Goal: Task Accomplishment & Management: Use online tool/utility

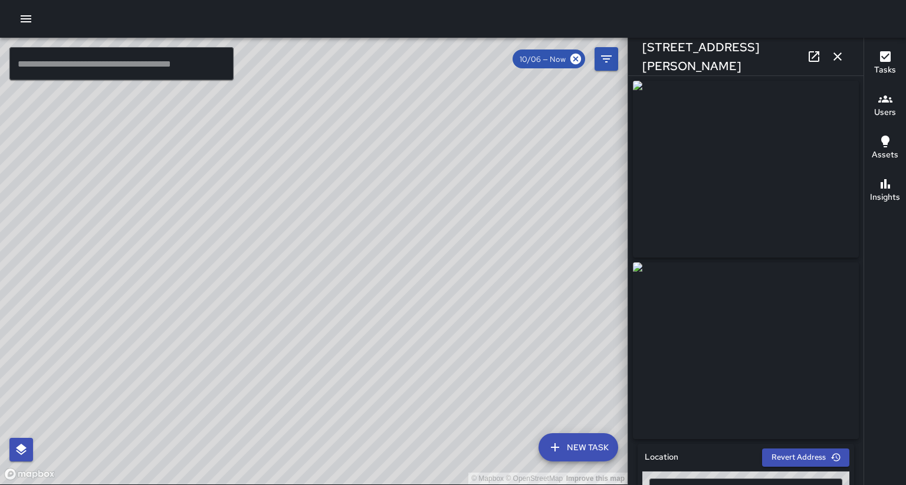
scroll to position [139, 0]
click at [862, 236] on div "**********" at bounding box center [745, 280] width 235 height 409
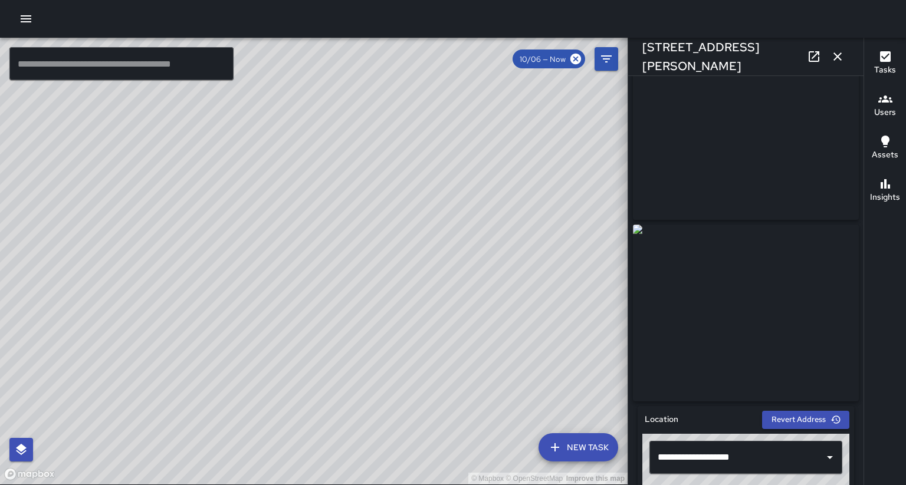
scroll to position [37, 0]
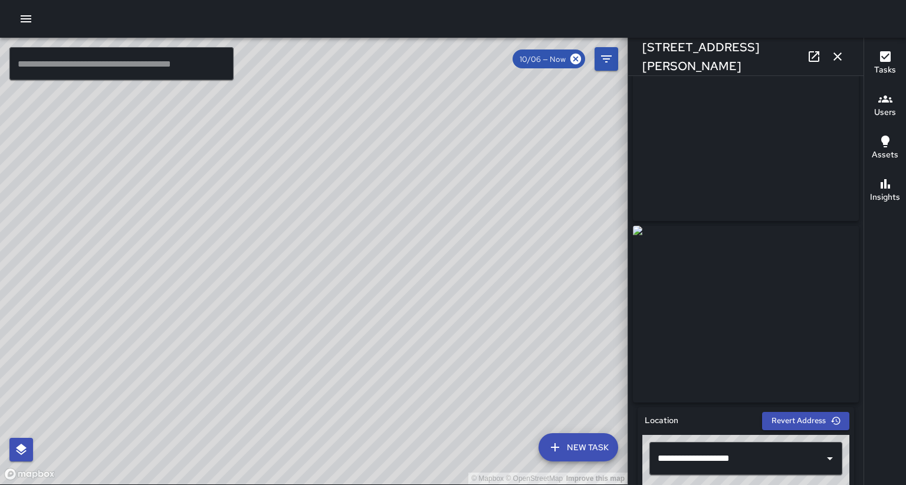
click at [815, 52] on icon at bounding box center [814, 57] width 14 height 14
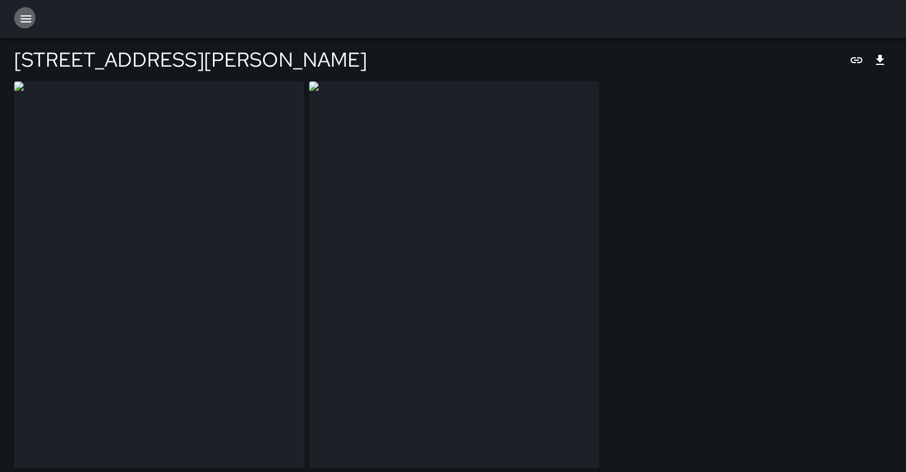
click at [25, 24] on icon "button" at bounding box center [26, 19] width 14 height 14
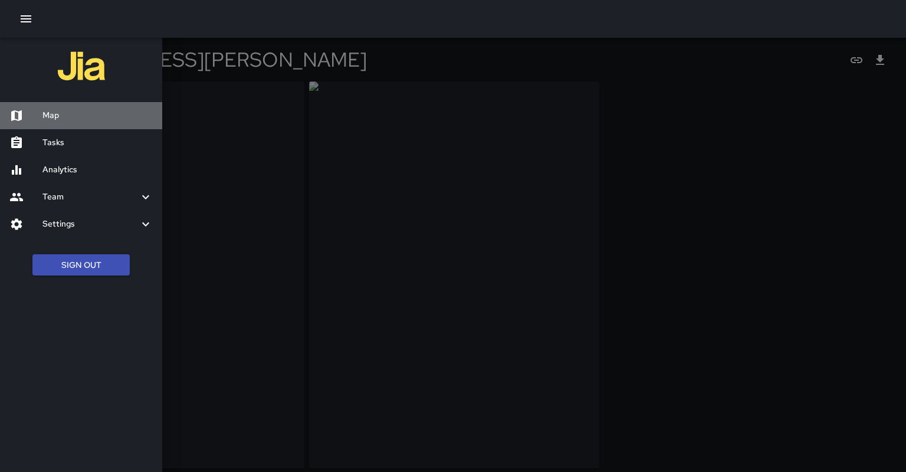
click at [61, 110] on h6 "Map" at bounding box center [97, 115] width 110 height 13
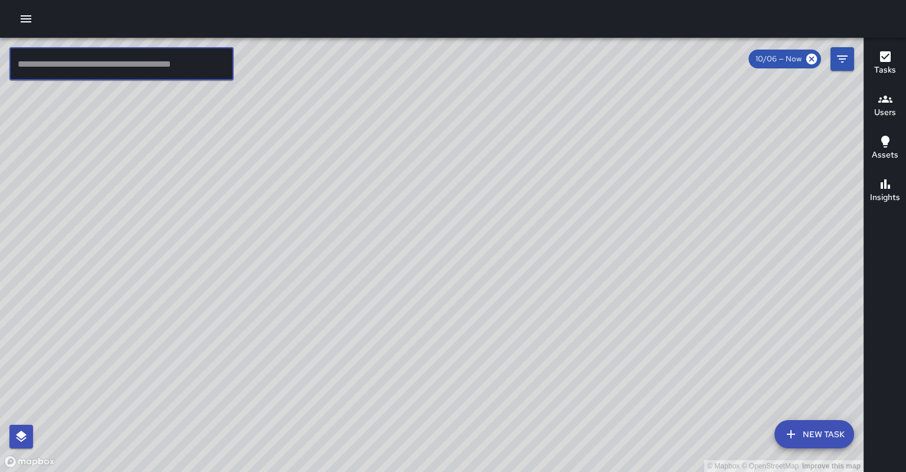
click at [75, 55] on input "text" at bounding box center [121, 63] width 224 height 33
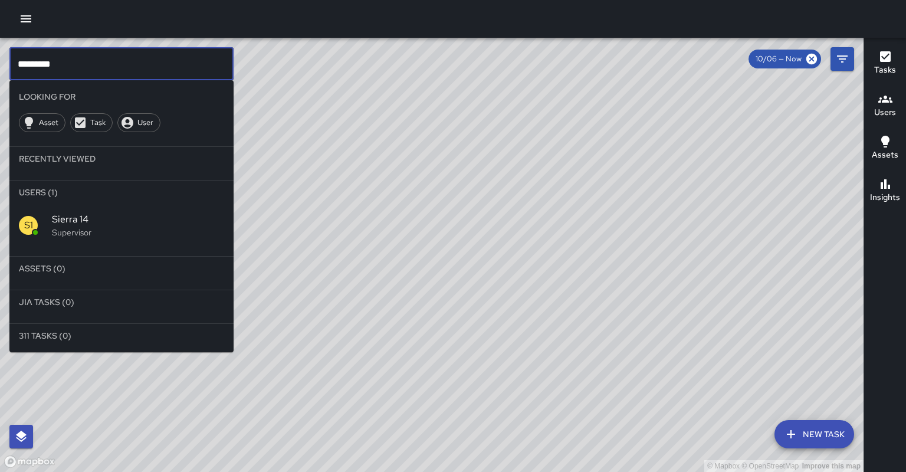
type input "*********"
click at [133, 219] on div "S1 Sierra 14 Supervisor" at bounding box center [121, 225] width 224 height 42
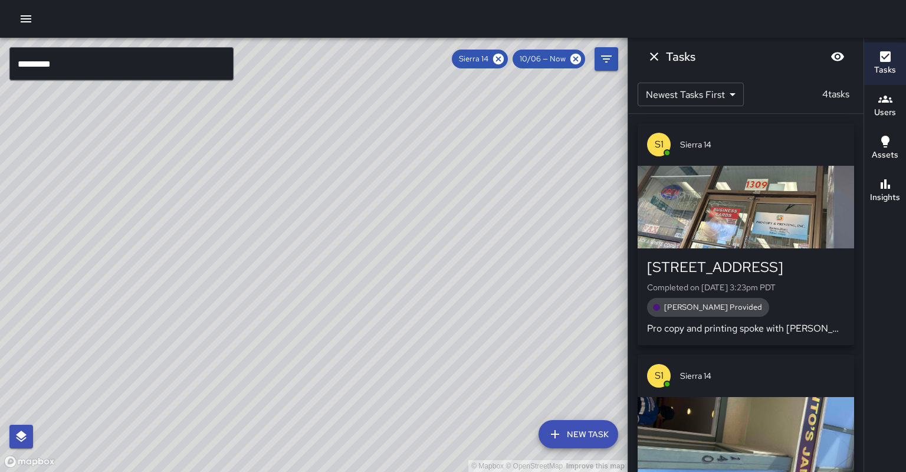
drag, startPoint x: 328, startPoint y: 426, endPoint x: 394, endPoint y: 316, distance: 128.5
click at [394, 316] on div "© Mapbox © OpenStreetMap Improve this map" at bounding box center [313, 255] width 627 height 434
click at [505, 59] on icon at bounding box center [498, 58] width 13 height 13
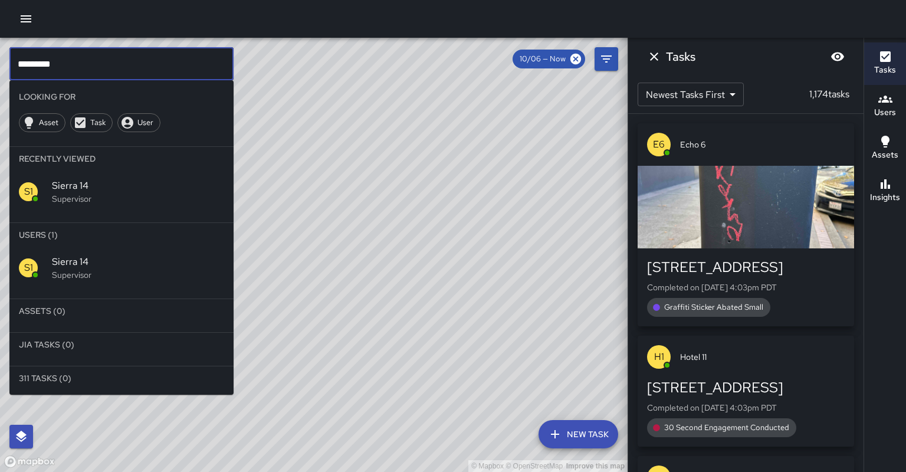
drag, startPoint x: 91, startPoint y: 75, endPoint x: 0, endPoint y: 22, distance: 105.7
click at [0, 22] on div "© Mapbox © OpenStreetMap Improve this map ********* ​ Looking For Asset Task Us…" at bounding box center [453, 236] width 906 height 472
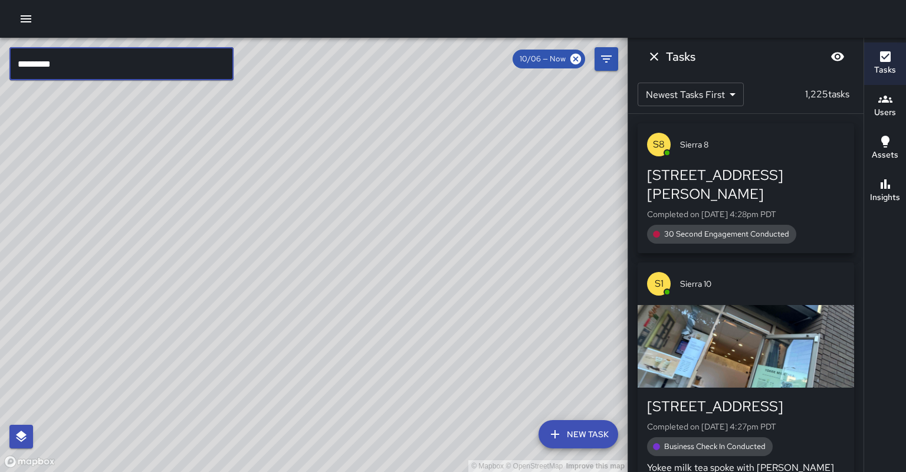
click at [158, 76] on input "*********" at bounding box center [121, 63] width 224 height 33
type input "*"
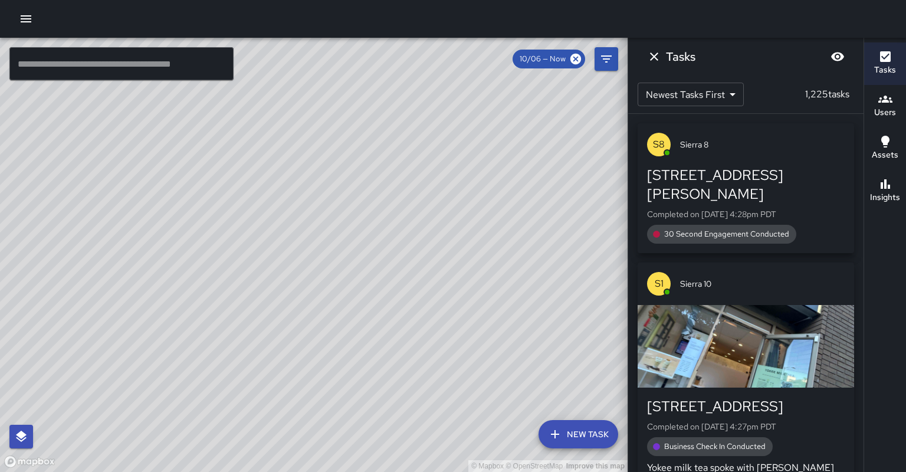
click at [104, 80] on div "© Mapbox © OpenStreetMap Improve this map" at bounding box center [313, 255] width 627 height 434
click at [104, 79] on div "© Mapbox © OpenStreetMap Improve this map" at bounding box center [313, 255] width 627 height 434
drag, startPoint x: 448, startPoint y: 111, endPoint x: 309, endPoint y: 208, distance: 169.0
click at [309, 208] on div "© Mapbox © OpenStreetMap Improve this map" at bounding box center [313, 255] width 627 height 434
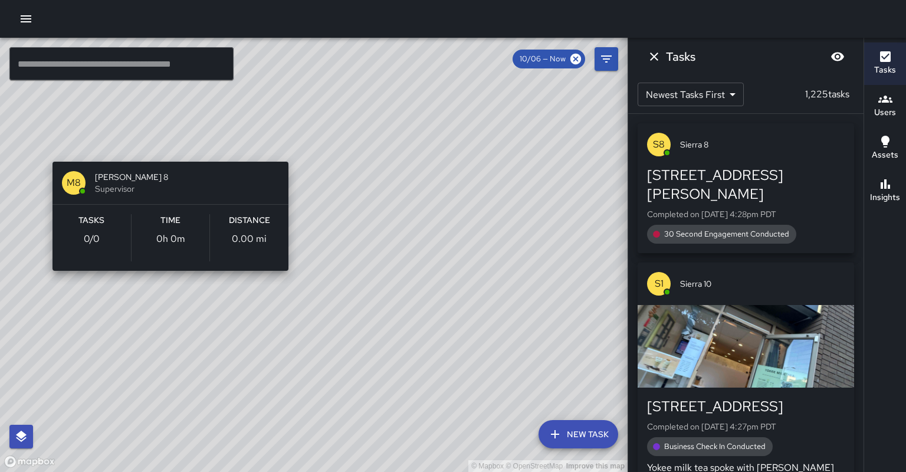
click at [167, 149] on div "© Mapbox © OpenStreetMap Improve this map M8 Mike 8 Supervisor Tasks 0 / 0 Time…" at bounding box center [313, 255] width 627 height 434
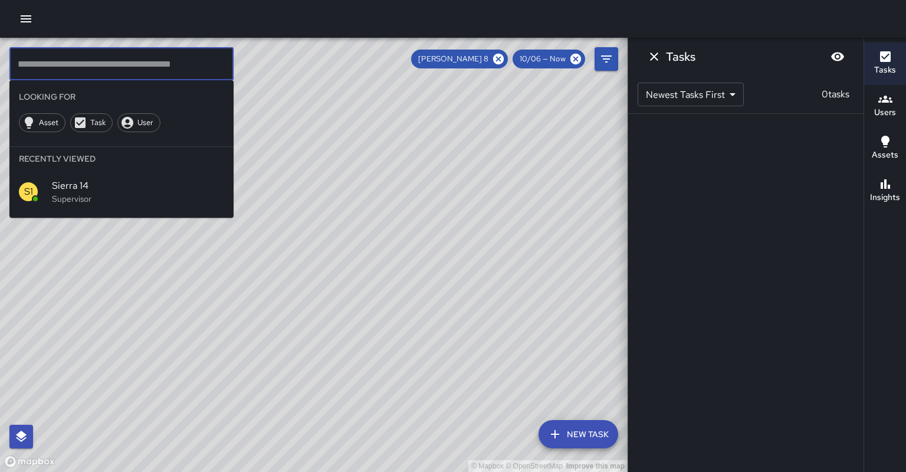
click at [135, 67] on input "text" at bounding box center [121, 63] width 224 height 33
click at [116, 193] on p "Supervisor" at bounding box center [138, 199] width 172 height 12
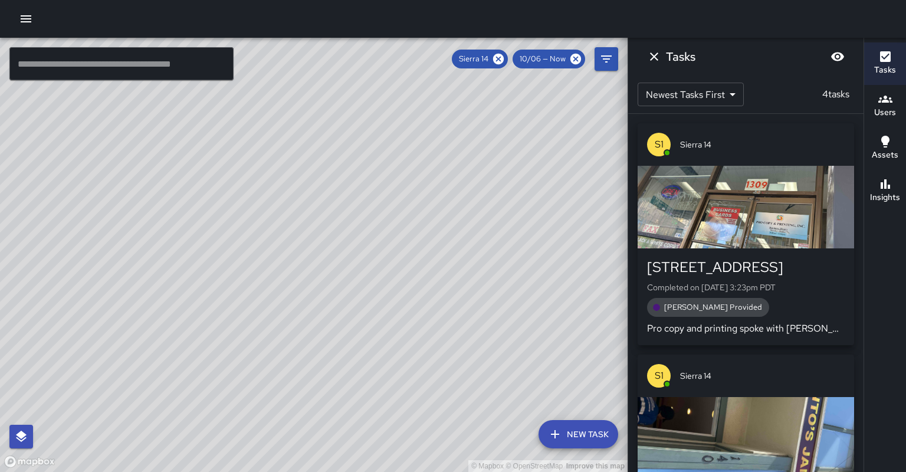
click at [133, 65] on input "text" at bounding box center [121, 63] width 224 height 33
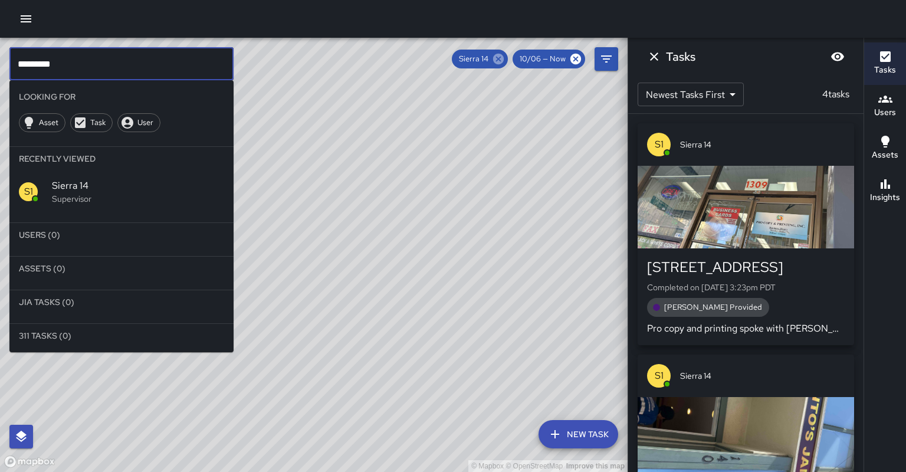
click at [505, 61] on icon at bounding box center [498, 58] width 13 height 13
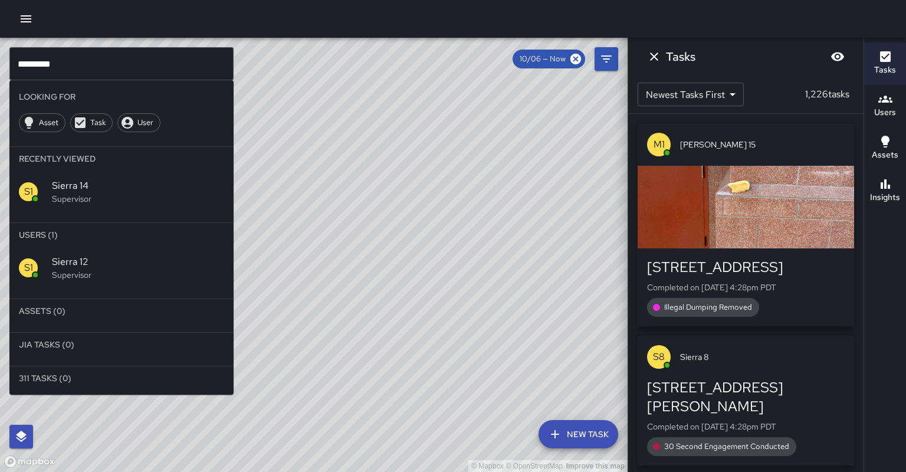
click at [169, 259] on div "S1 Sierra 12 Supervisor" at bounding box center [121, 267] width 224 height 42
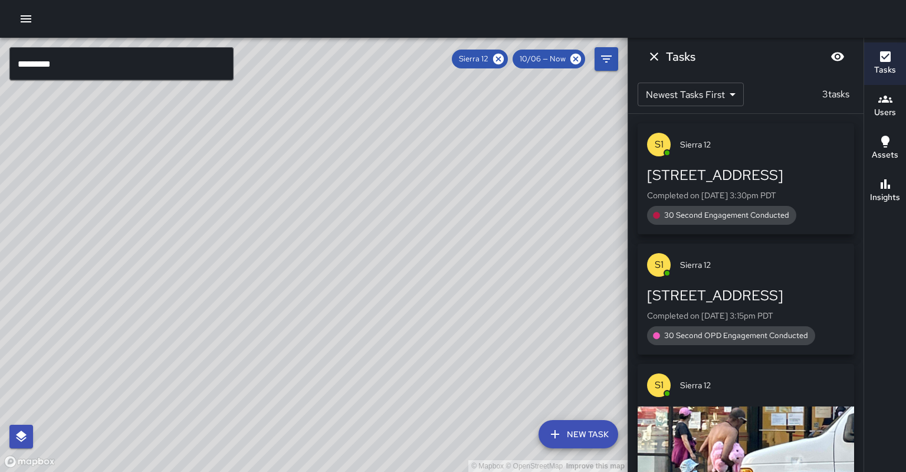
drag, startPoint x: 219, startPoint y: 245, endPoint x: 328, endPoint y: 238, distance: 109.3
click at [328, 238] on div "© Mapbox © OpenStreetMap Improve this map" at bounding box center [313, 255] width 627 height 434
click at [505, 61] on icon at bounding box center [498, 58] width 13 height 13
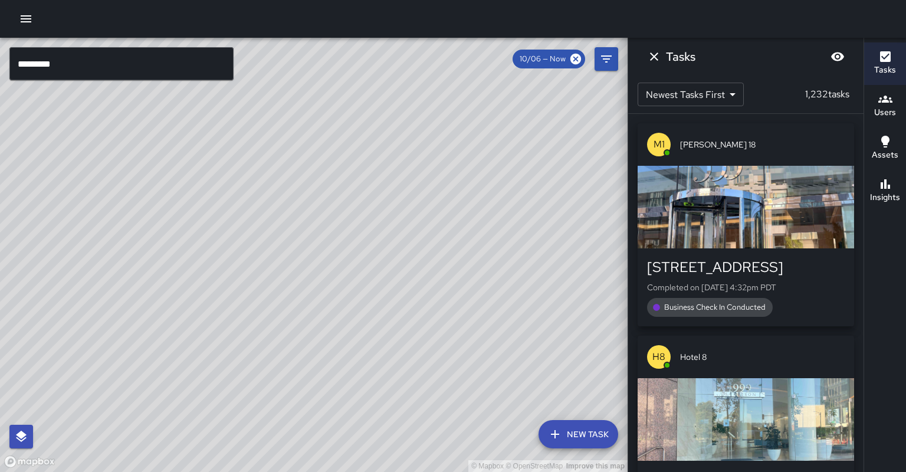
click at [155, 65] on input "*********" at bounding box center [121, 63] width 224 height 33
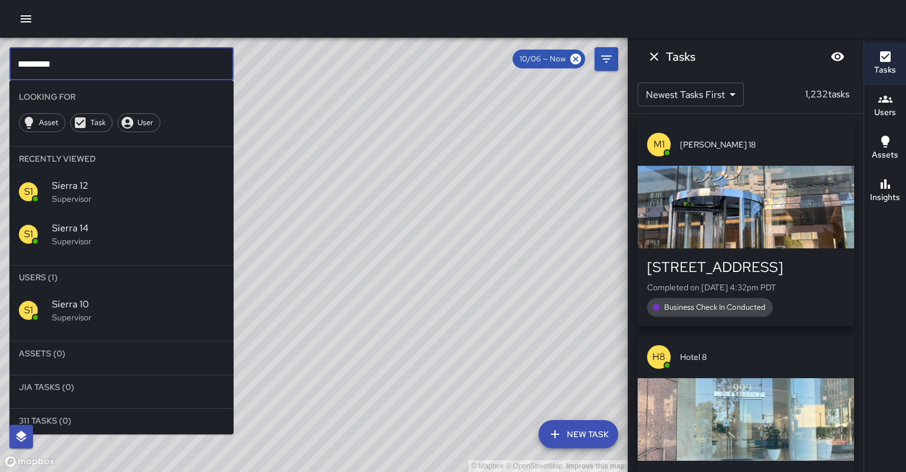
click at [118, 311] on p "Supervisor" at bounding box center [138, 317] width 172 height 12
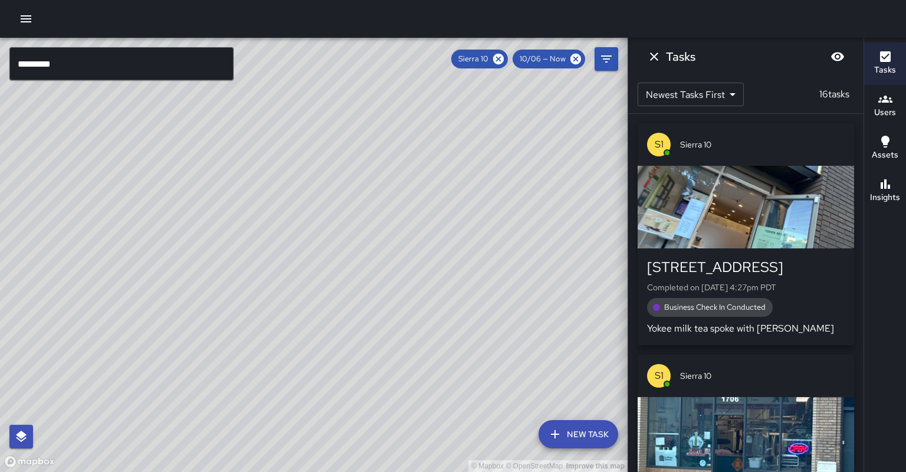
drag, startPoint x: 330, startPoint y: 162, endPoint x: 206, endPoint y: 323, distance: 203.6
click at [206, 323] on div "© Mapbox © OpenStreetMap Improve this map" at bounding box center [313, 255] width 627 height 434
drag, startPoint x: 252, startPoint y: 261, endPoint x: 232, endPoint y: 291, distance: 35.8
click at [232, 291] on div "© Mapbox © OpenStreetMap Improve this map" at bounding box center [313, 255] width 627 height 434
drag, startPoint x: 242, startPoint y: 285, endPoint x: 211, endPoint y: 315, distance: 42.9
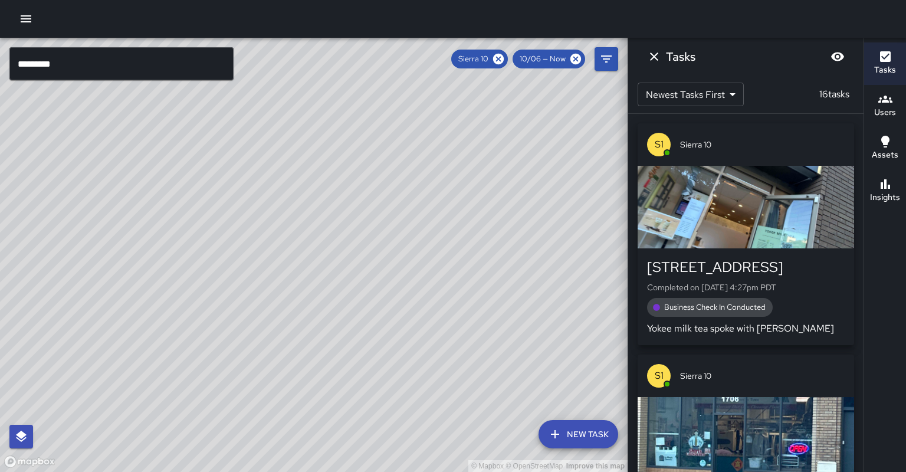
click at [211, 315] on div "© Mapbox © OpenStreetMap Improve this map" at bounding box center [313, 255] width 627 height 434
drag, startPoint x: 215, startPoint y: 317, endPoint x: 305, endPoint y: 245, distance: 115.0
click at [305, 245] on div "© Mapbox © OpenStreetMap Improve this map" at bounding box center [313, 255] width 627 height 434
drag, startPoint x: 305, startPoint y: 249, endPoint x: 282, endPoint y: 255, distance: 23.7
click at [282, 255] on div "© Mapbox © OpenStreetMap Improve this map" at bounding box center [313, 255] width 627 height 434
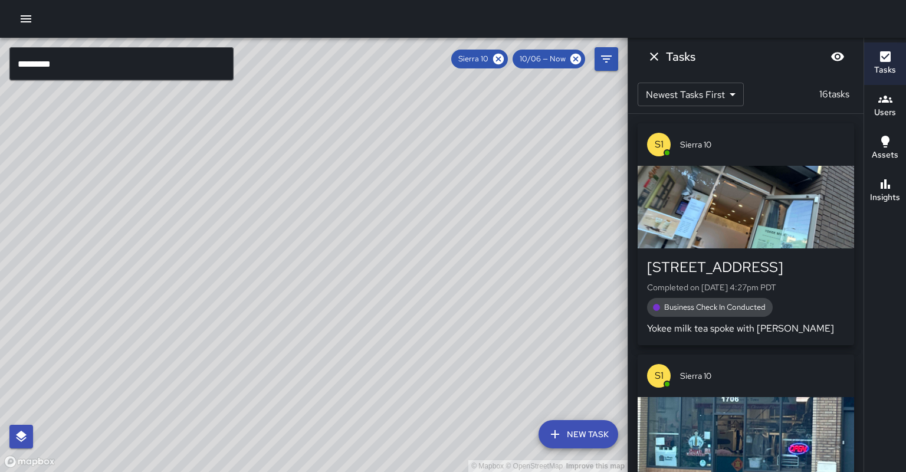
drag, startPoint x: 282, startPoint y: 255, endPoint x: 307, endPoint y: 196, distance: 64.5
click at [307, 196] on div "© Mapbox © OpenStreetMap Improve this map" at bounding box center [313, 255] width 627 height 434
drag, startPoint x: 259, startPoint y: 317, endPoint x: 302, endPoint y: 308, distance: 43.8
click at [302, 308] on div "© Mapbox © OpenStreetMap Improve this map" at bounding box center [313, 255] width 627 height 434
drag, startPoint x: 247, startPoint y: 361, endPoint x: 234, endPoint y: 386, distance: 28.0
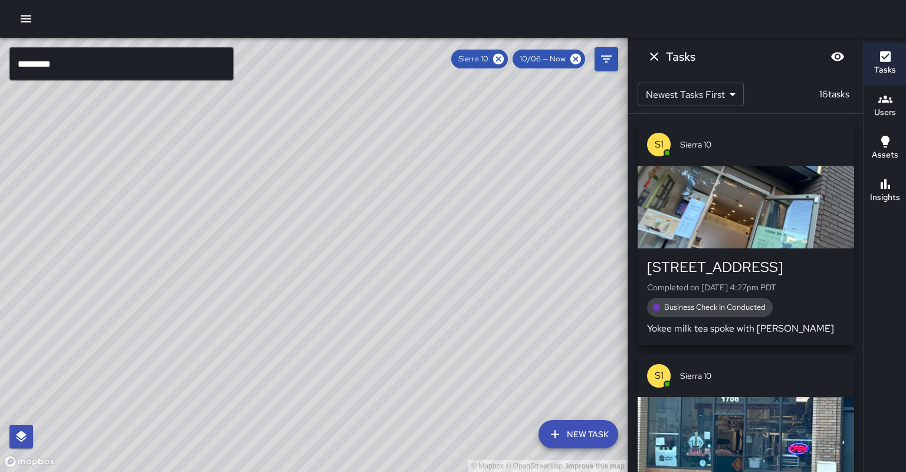
click at [234, 386] on div "© Mapbox © OpenStreetMap Improve this map" at bounding box center [313, 255] width 627 height 434
drag, startPoint x: 256, startPoint y: 347, endPoint x: 229, endPoint y: 387, distance: 48.9
click at [229, 387] on div "© Mapbox © OpenStreetMap Improve this map" at bounding box center [313, 255] width 627 height 434
drag, startPoint x: 252, startPoint y: 316, endPoint x: 247, endPoint y: 327, distance: 12.4
click at [247, 327] on div "© Mapbox © OpenStreetMap Improve this map" at bounding box center [313, 255] width 627 height 434
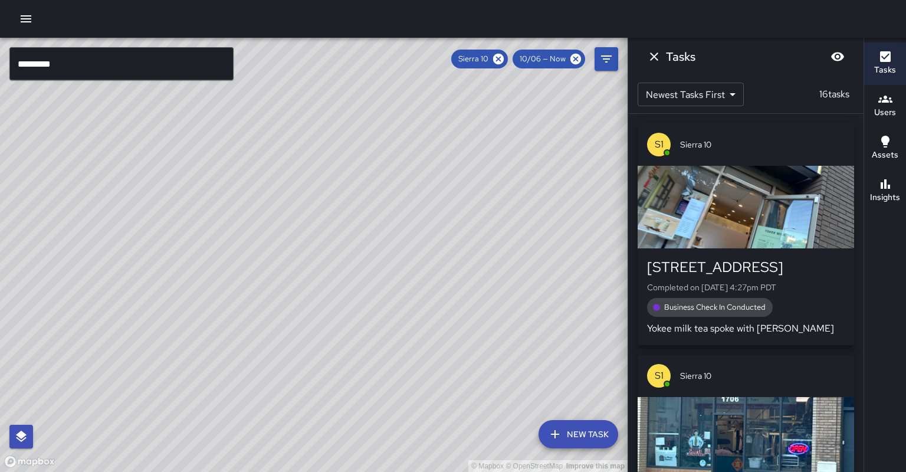
click at [84, 65] on input "*********" at bounding box center [121, 63] width 224 height 33
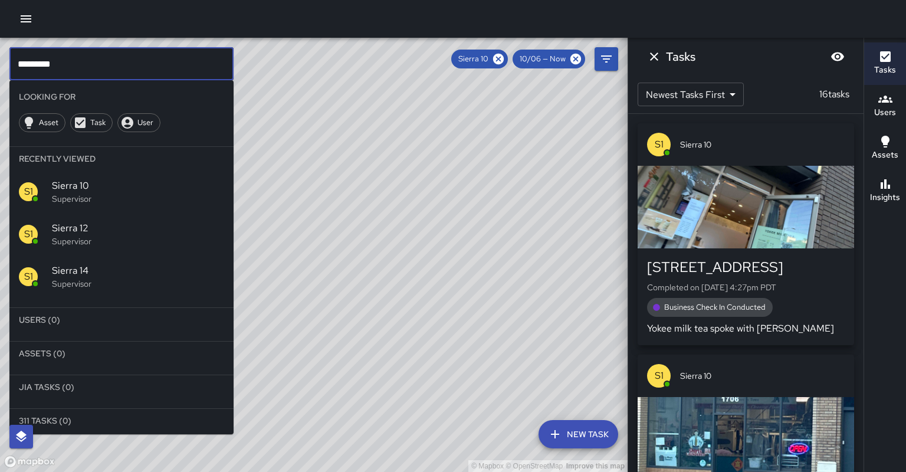
click at [108, 278] on p "Supervisor" at bounding box center [138, 284] width 172 height 12
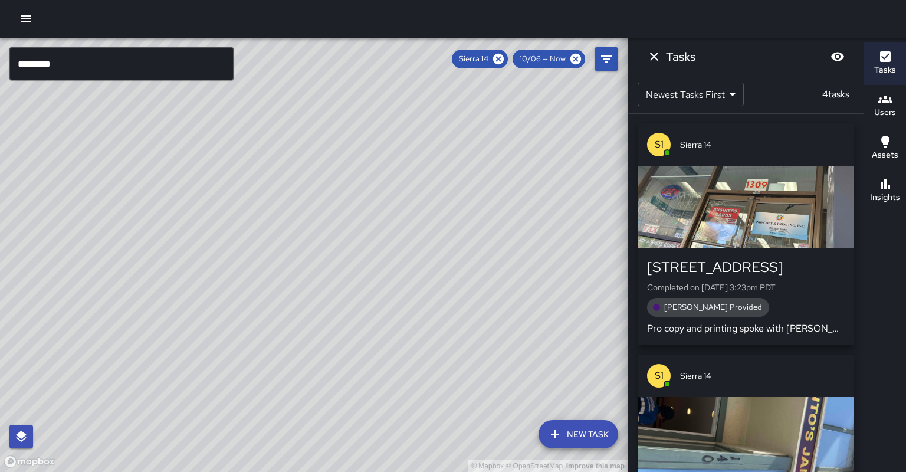
drag, startPoint x: 223, startPoint y: 274, endPoint x: 297, endPoint y: 175, distance: 123.0
click at [297, 172] on div "© Mapbox © OpenStreetMap Improve this map" at bounding box center [313, 255] width 627 height 434
drag, startPoint x: 287, startPoint y: 255, endPoint x: 320, endPoint y: 210, distance: 55.8
click at [320, 210] on div "© Mapbox © OpenStreetMap Improve this map" at bounding box center [313, 255] width 627 height 434
drag, startPoint x: 233, startPoint y: 233, endPoint x: 206, endPoint y: 335, distance: 105.6
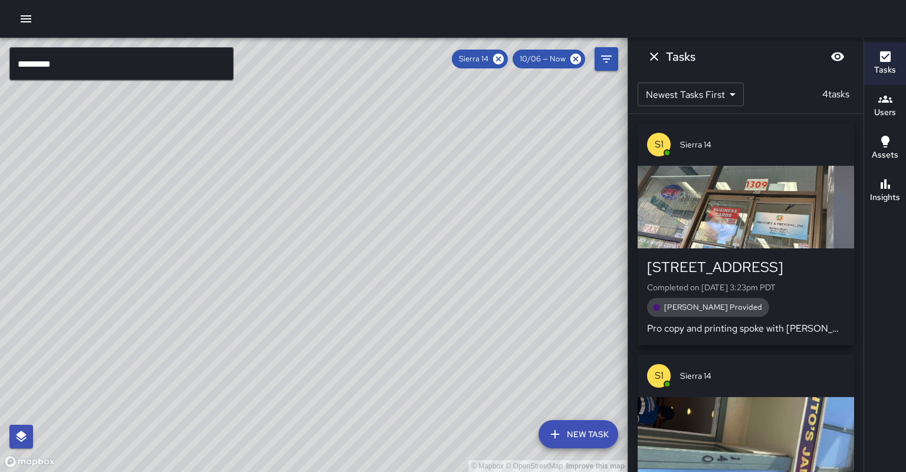
click at [206, 335] on div "© Mapbox © OpenStreetMap Improve this map" at bounding box center [313, 255] width 627 height 434
drag, startPoint x: 118, startPoint y: 265, endPoint x: 402, endPoint y: 390, distance: 309.7
click at [402, 390] on div "© Mapbox © OpenStreetMap Improve this map" at bounding box center [313, 255] width 627 height 434
drag, startPoint x: 256, startPoint y: 306, endPoint x: 403, endPoint y: 373, distance: 161.5
click at [403, 373] on div "© Mapbox © OpenStreetMap Improve this map" at bounding box center [313, 255] width 627 height 434
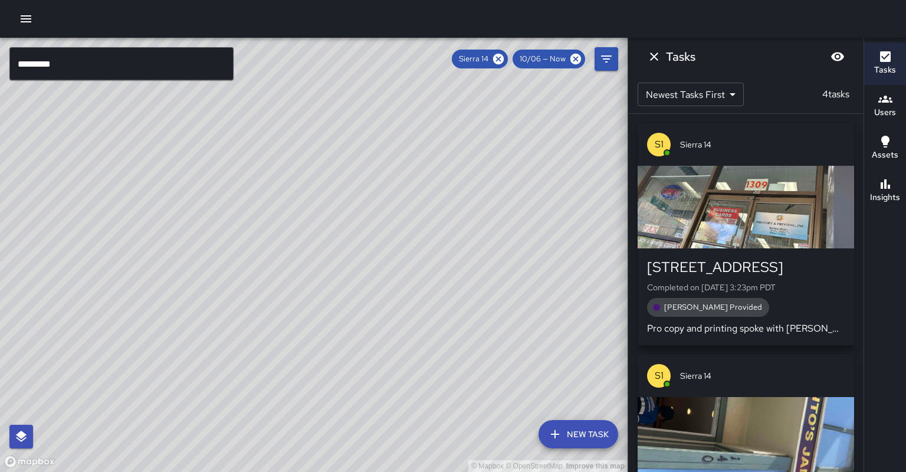
drag, startPoint x: 337, startPoint y: 333, endPoint x: 231, endPoint y: 275, distance: 120.3
click at [231, 274] on div "© Mapbox © OpenStreetMap Improve this map" at bounding box center [313, 255] width 627 height 434
click at [231, 275] on div "© Mapbox © OpenStreetMap Improve this map" at bounding box center [313, 255] width 627 height 434
drag, startPoint x: 258, startPoint y: 302, endPoint x: 200, endPoint y: 219, distance: 101.7
click at [200, 219] on div "© Mapbox © OpenStreetMap Improve this map" at bounding box center [313, 255] width 627 height 434
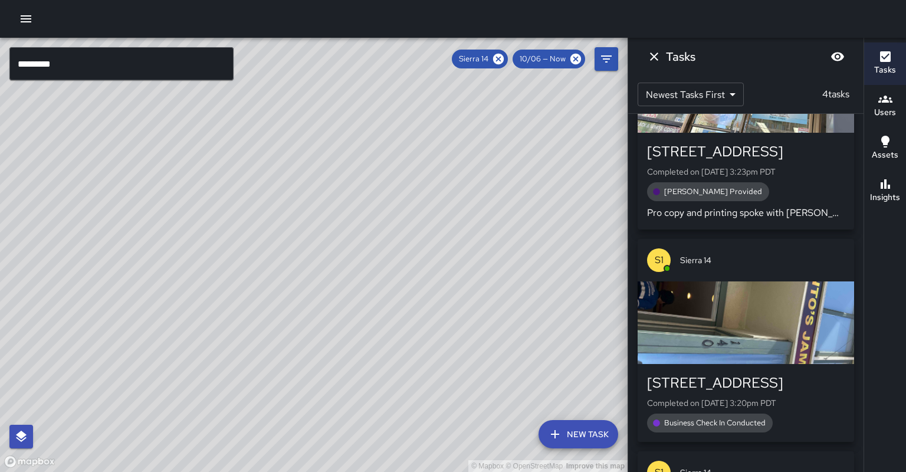
scroll to position [131, 0]
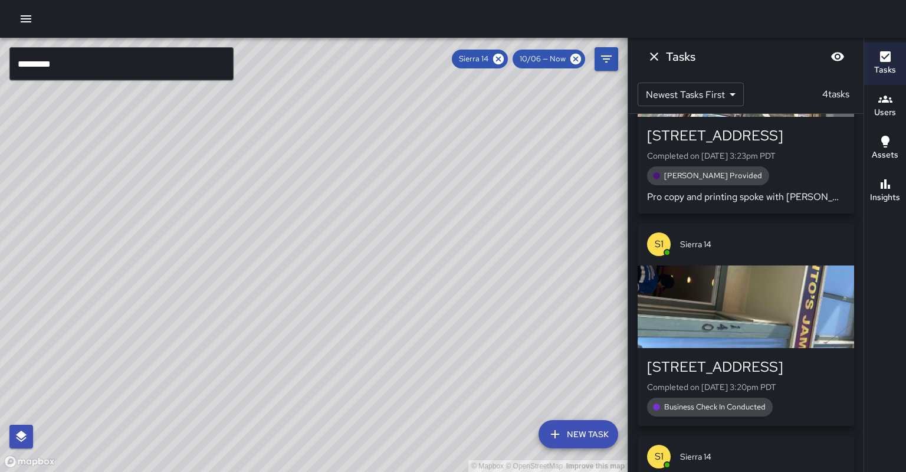
click at [136, 50] on input "*********" at bounding box center [121, 63] width 224 height 33
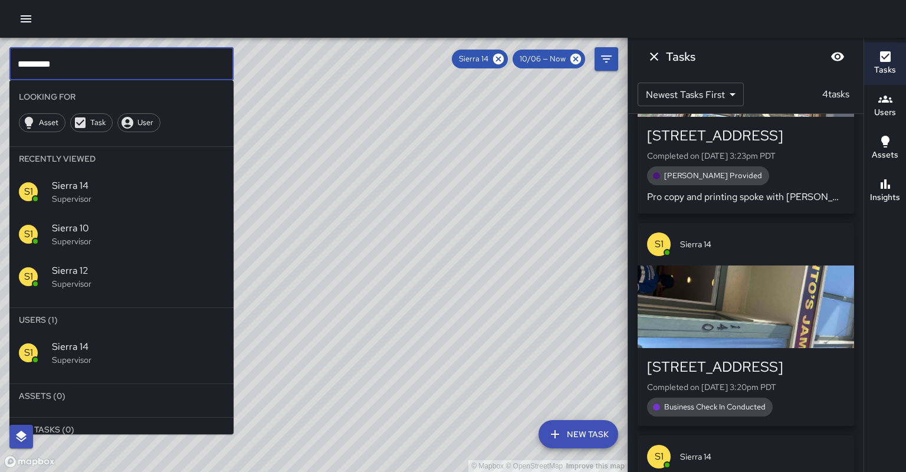
click at [127, 58] on input "*********" at bounding box center [121, 63] width 224 height 33
click at [317, 254] on div "© Mapbox © OpenStreetMap Improve this map" at bounding box center [313, 255] width 627 height 434
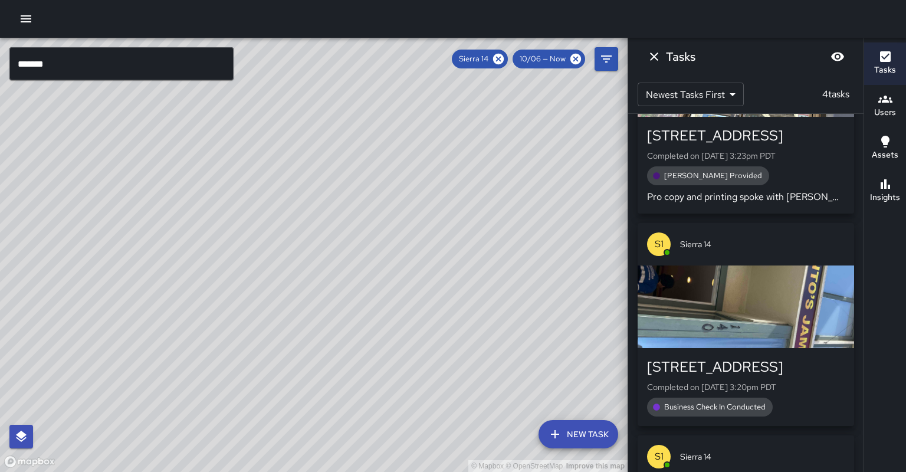
drag, startPoint x: 334, startPoint y: 234, endPoint x: 324, endPoint y: 248, distance: 17.2
click at [349, 201] on div "© Mapbox © OpenStreetMap Improve this map" at bounding box center [313, 255] width 627 height 434
drag, startPoint x: 439, startPoint y: 210, endPoint x: 349, endPoint y: 324, distance: 145.2
click at [349, 324] on div "© Mapbox © OpenStreetMap Improve this map" at bounding box center [313, 255] width 627 height 434
drag, startPoint x: 370, startPoint y: 338, endPoint x: 383, endPoint y: 311, distance: 29.5
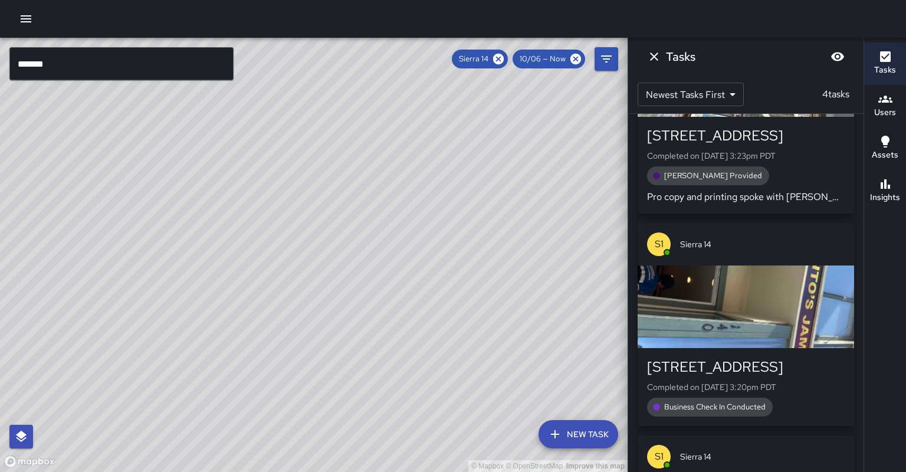
click at [383, 311] on div "© Mapbox © OpenStreetMap Improve this map" at bounding box center [313, 255] width 627 height 434
drag, startPoint x: 373, startPoint y: 394, endPoint x: 394, endPoint y: 376, distance: 27.6
click at [358, 381] on div "© Mapbox © OpenStreetMap Improve this map" at bounding box center [313, 255] width 627 height 434
click at [140, 62] on input "******" at bounding box center [121, 63] width 224 height 33
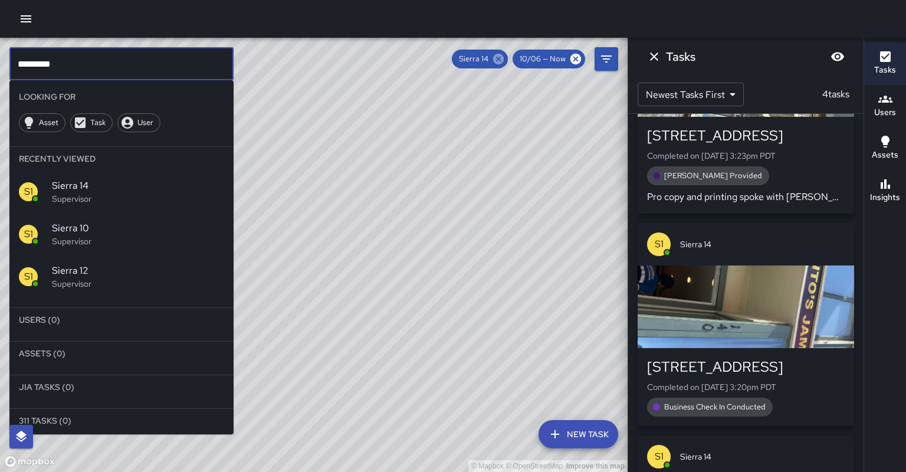
click at [505, 58] on icon at bounding box center [498, 58] width 13 height 13
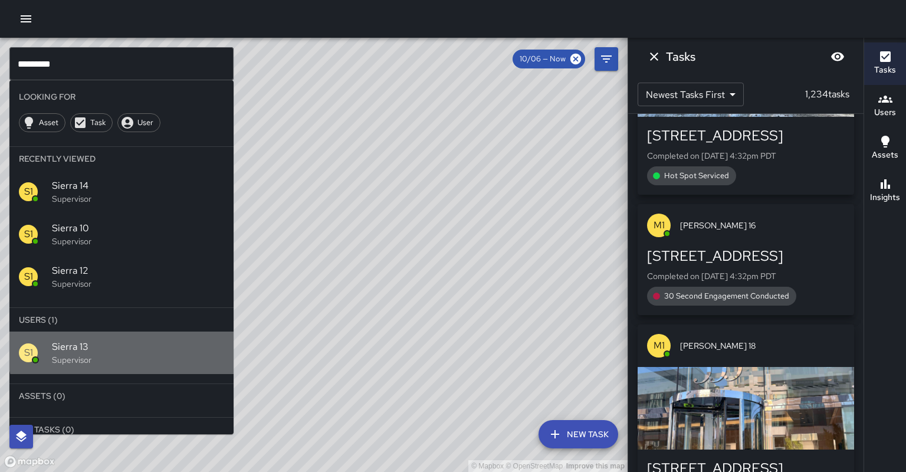
click at [125, 340] on span "Sierra 13" at bounding box center [138, 347] width 172 height 14
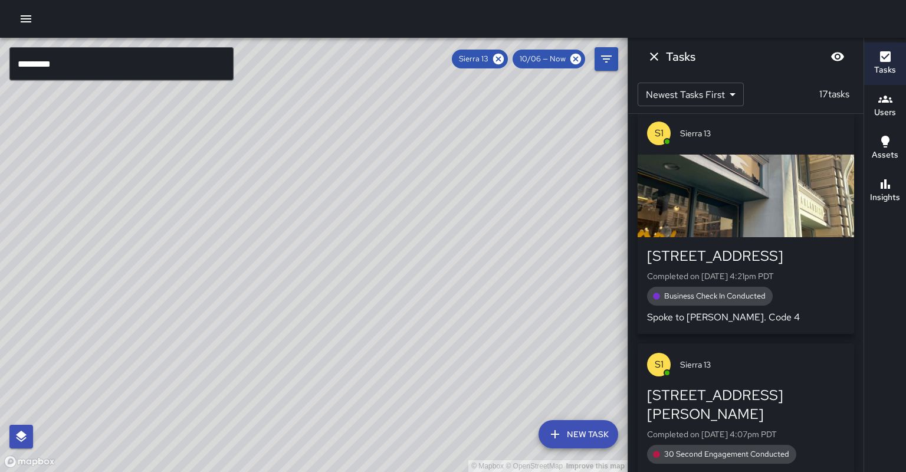
drag, startPoint x: 255, startPoint y: 246, endPoint x: 74, endPoint y: 417, distance: 248.6
click at [74, 417] on div "© Mapbox © OpenStreetMap Improve this map" at bounding box center [313, 255] width 627 height 434
drag, startPoint x: 167, startPoint y: 319, endPoint x: 173, endPoint y: 313, distance: 8.3
click at [173, 313] on div "© Mapbox © OpenStreetMap Improve this map" at bounding box center [313, 255] width 627 height 434
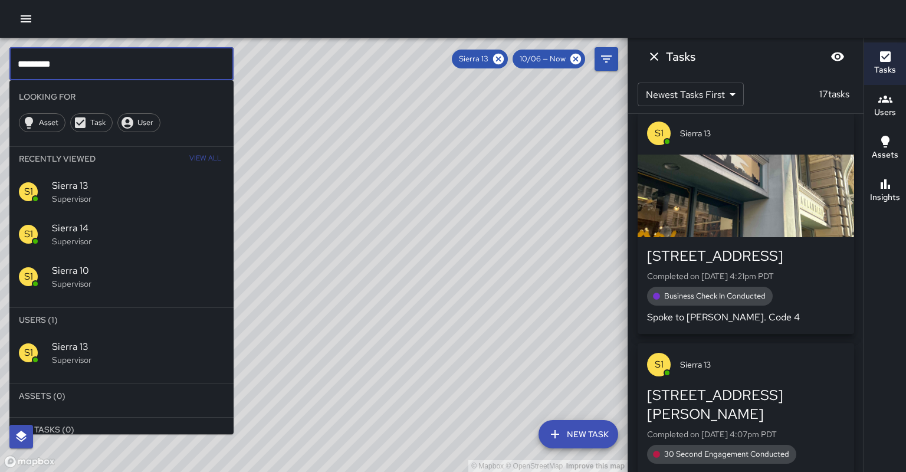
click at [129, 59] on input "*********" at bounding box center [121, 63] width 224 height 33
click at [137, 278] on p "Supervisor" at bounding box center [138, 284] width 172 height 12
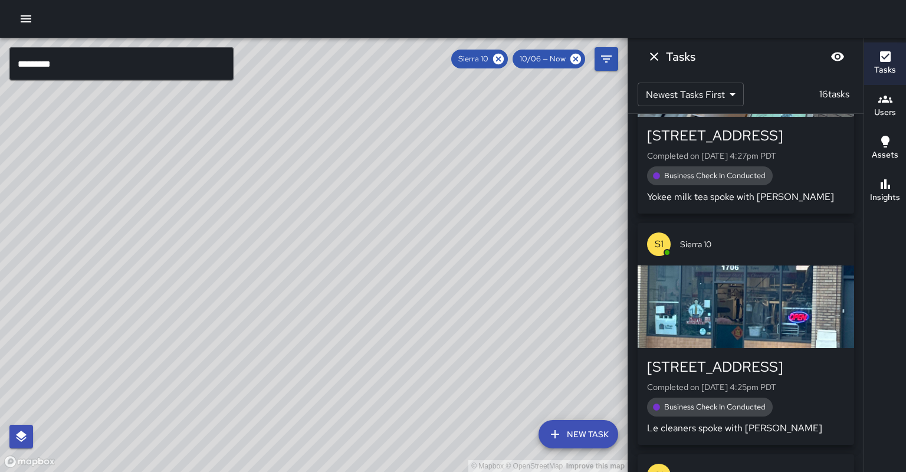
drag, startPoint x: 337, startPoint y: 238, endPoint x: 302, endPoint y: 286, distance: 59.1
click at [302, 286] on div "© Mapbox © OpenStreetMap Improve this map" at bounding box center [313, 255] width 627 height 434
drag, startPoint x: 321, startPoint y: 203, endPoint x: 259, endPoint y: 242, distance: 72.6
click at [278, 213] on div "© Mapbox © OpenStreetMap Improve this map" at bounding box center [313, 255] width 627 height 434
drag, startPoint x: 210, startPoint y: 313, endPoint x: 249, endPoint y: 272, distance: 55.9
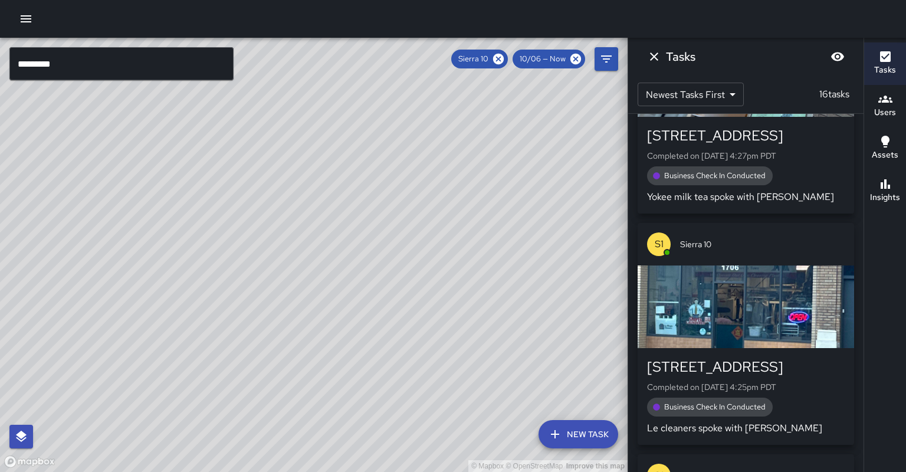
click at [249, 272] on div "© Mapbox © OpenStreetMap Improve this map" at bounding box center [313, 255] width 627 height 434
drag, startPoint x: 246, startPoint y: 274, endPoint x: 304, endPoint y: 212, distance: 84.7
click at [302, 212] on div "© Mapbox © OpenStreetMap Improve this map" at bounding box center [313, 255] width 627 height 434
drag, startPoint x: 281, startPoint y: 208, endPoint x: 271, endPoint y: 236, distance: 29.8
click at [271, 236] on div "© Mapbox © OpenStreetMap Improve this map" at bounding box center [313, 255] width 627 height 434
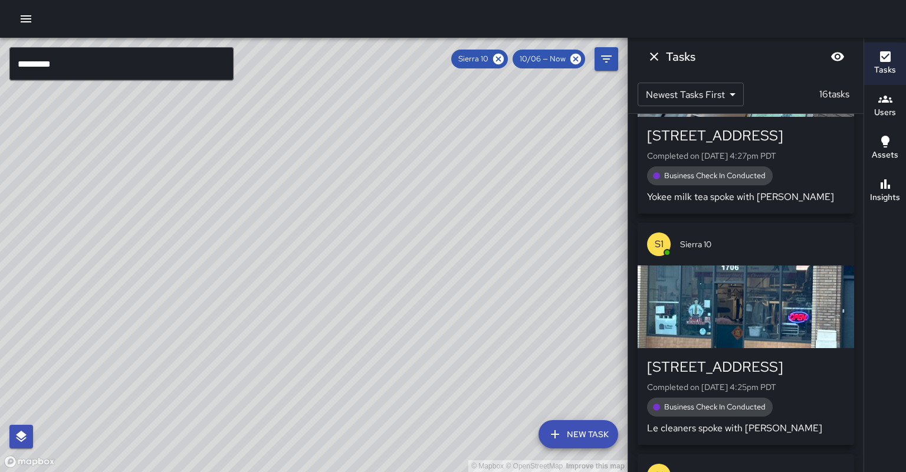
drag, startPoint x: 269, startPoint y: 233, endPoint x: 271, endPoint y: 222, distance: 11.4
click at [271, 222] on div "© Mapbox © OpenStreetMap Improve this map" at bounding box center [313, 255] width 627 height 434
click at [876, 191] on h6 "Insights" at bounding box center [885, 197] width 30 height 13
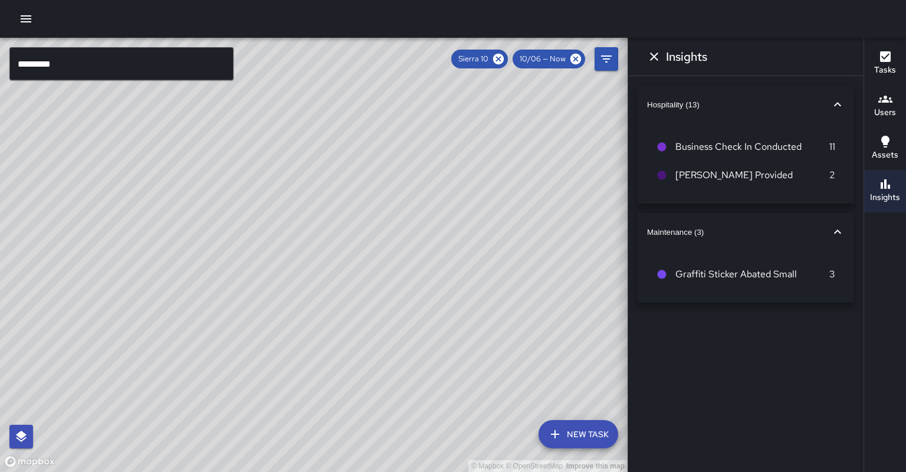
scroll to position [0, 0]
drag, startPoint x: 128, startPoint y: 78, endPoint x: 127, endPoint y: 69, distance: 9.5
click at [128, 78] on div "© Mapbox © OpenStreetMap Improve this map" at bounding box center [313, 255] width 627 height 434
click at [127, 68] on input "*********" at bounding box center [121, 63] width 224 height 33
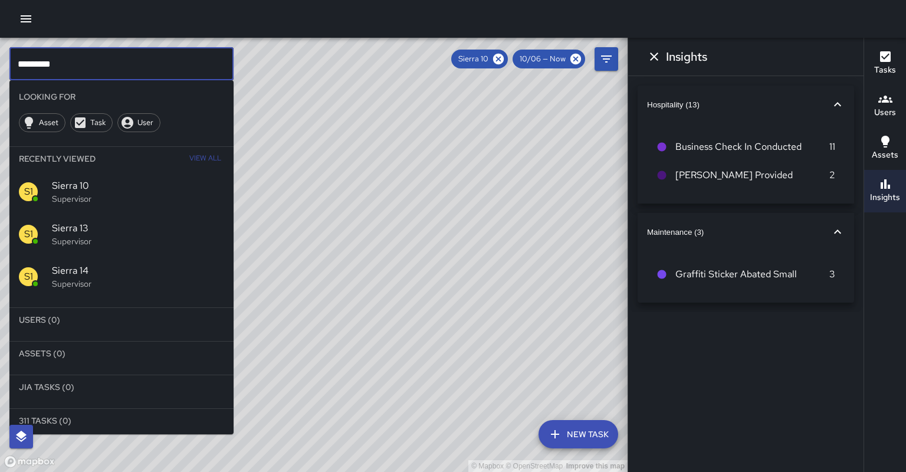
click at [134, 264] on span "Sierra 14" at bounding box center [138, 271] width 172 height 14
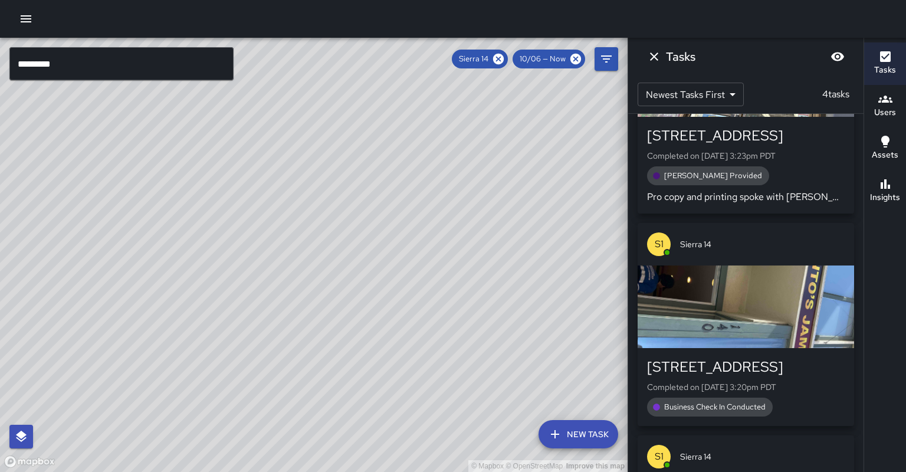
drag, startPoint x: 160, startPoint y: 231, endPoint x: 220, endPoint y: 129, distance: 118.1
click at [221, 129] on div "© Mapbox © OpenStreetMap Improve this map" at bounding box center [313, 255] width 627 height 434
drag, startPoint x: 189, startPoint y: 222, endPoint x: 239, endPoint y: 177, distance: 68.1
click at [239, 177] on div "© Mapbox © OpenStreetMap Improve this map" at bounding box center [313, 255] width 627 height 434
click at [904, 182] on button "Insights" at bounding box center [885, 191] width 42 height 42
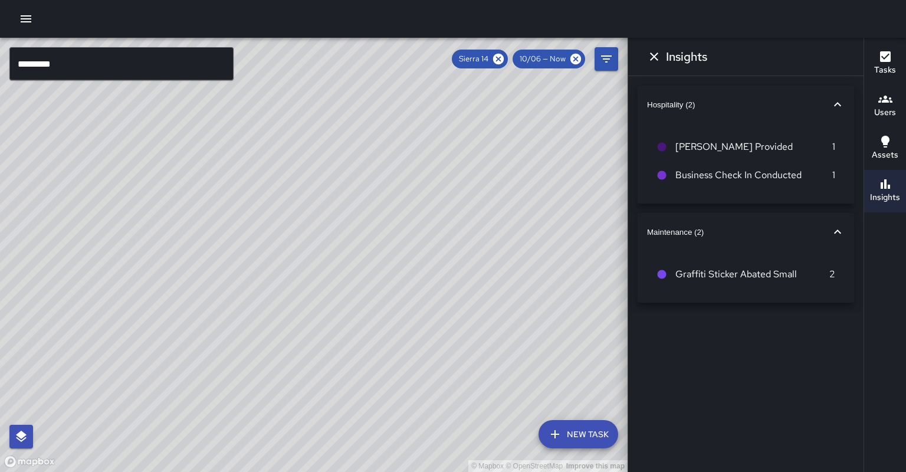
click at [904, 182] on button "Insights" at bounding box center [885, 191] width 42 height 42
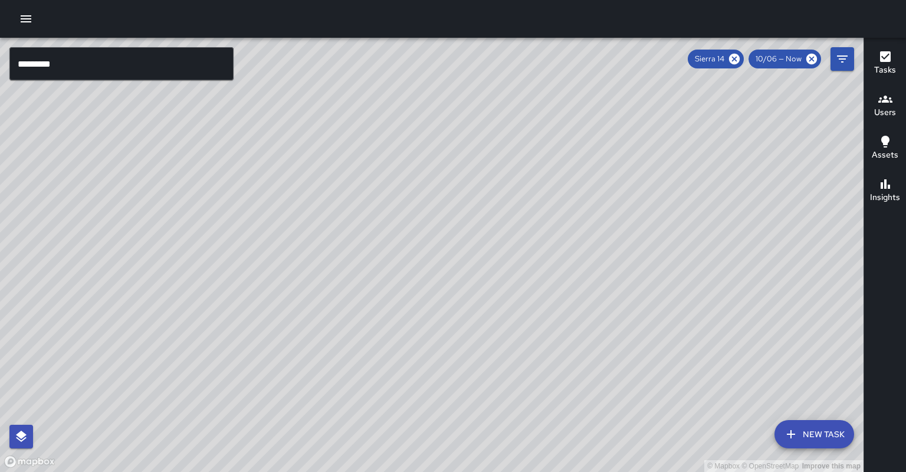
click at [877, 191] on h6 "Insights" at bounding box center [885, 197] width 30 height 13
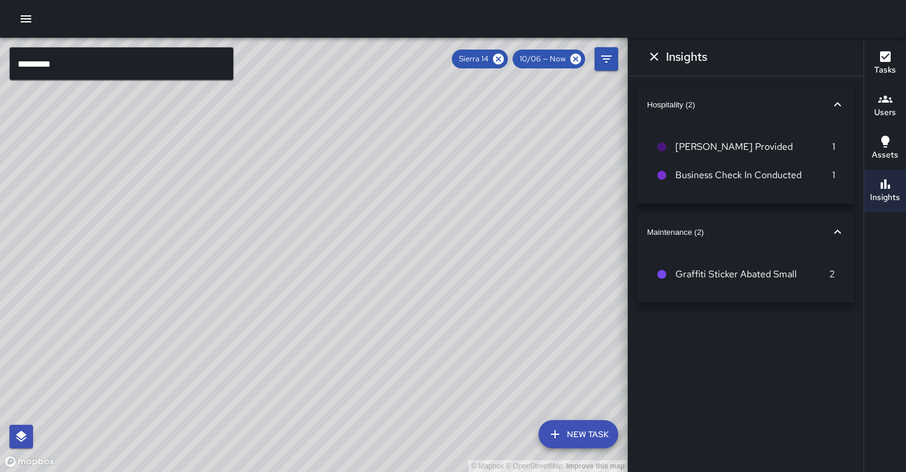
click at [875, 177] on div "Insights" at bounding box center [885, 190] width 30 height 27
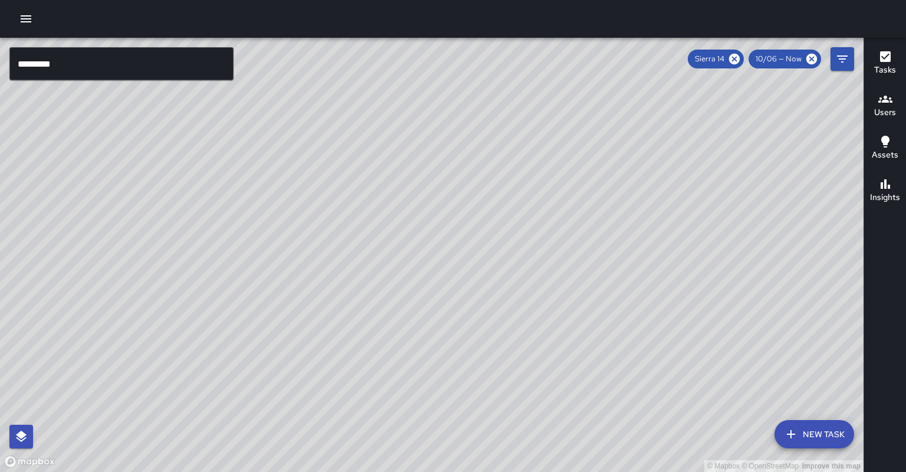
drag, startPoint x: 547, startPoint y: 142, endPoint x: 495, endPoint y: 186, distance: 69.0
click at [495, 186] on div "© Mapbox © OpenStreetMap Improve this map" at bounding box center [431, 255] width 863 height 434
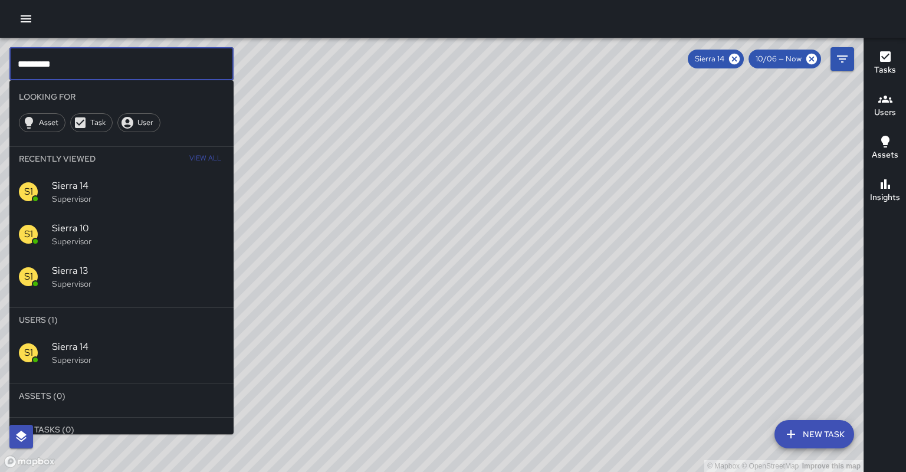
click at [177, 69] on input "*********" at bounding box center [121, 63] width 224 height 33
click at [116, 264] on span "Sierra 13" at bounding box center [138, 271] width 172 height 14
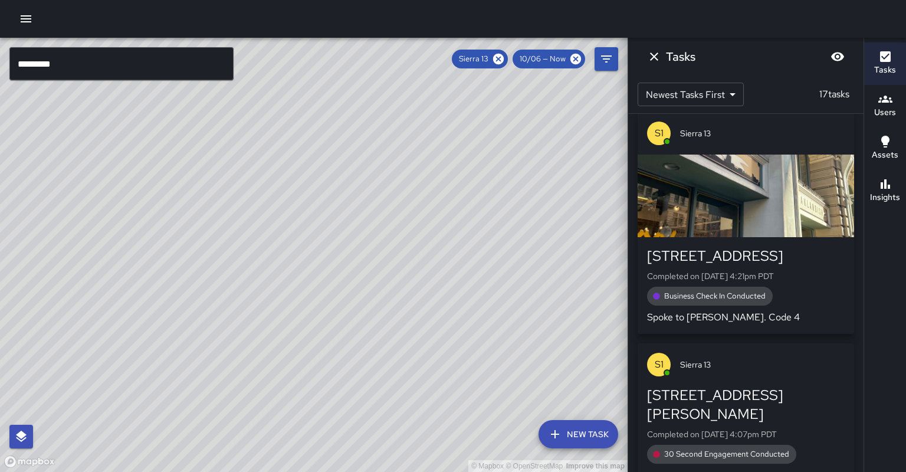
drag, startPoint x: 261, startPoint y: 170, endPoint x: 179, endPoint y: 304, distance: 157.5
click at [179, 304] on div "© Mapbox © OpenStreetMap Improve this map" at bounding box center [313, 255] width 627 height 434
click at [897, 191] on button "Insights" at bounding box center [885, 191] width 42 height 42
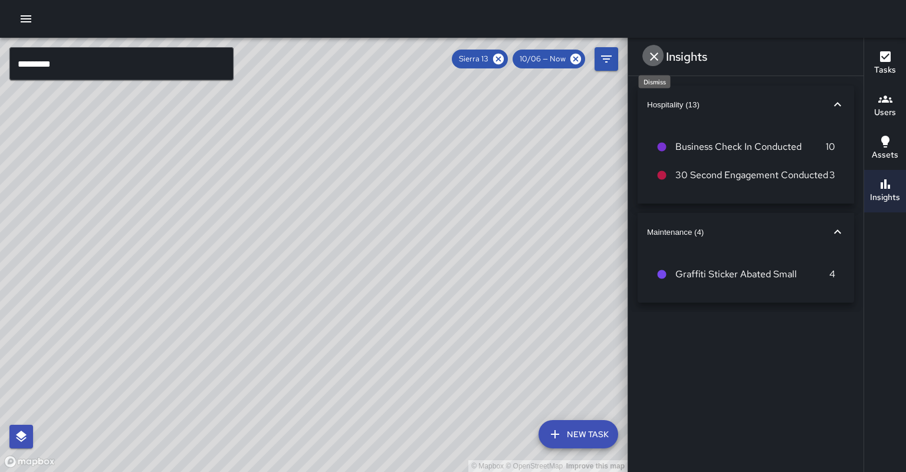
click at [652, 56] on icon "Dismiss" at bounding box center [654, 56] width 8 height 8
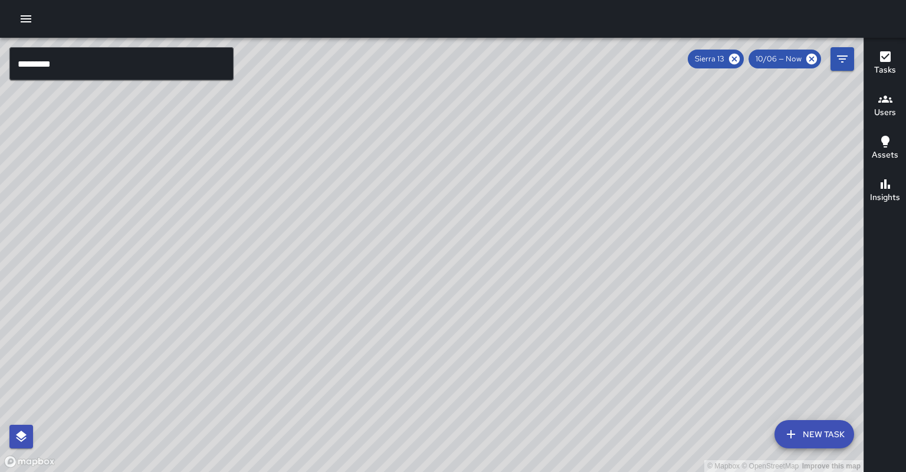
click at [739, 58] on icon at bounding box center [734, 59] width 11 height 11
drag, startPoint x: 469, startPoint y: 369, endPoint x: 379, endPoint y: 298, distance: 114.7
click at [379, 298] on div "© Mapbox © OpenStreetMap Improve this map" at bounding box center [431, 255] width 863 height 434
drag, startPoint x: 327, startPoint y: 321, endPoint x: 432, endPoint y: 294, distance: 107.8
click at [432, 294] on div "© Mapbox © OpenStreetMap Improve this map" at bounding box center [431, 255] width 863 height 434
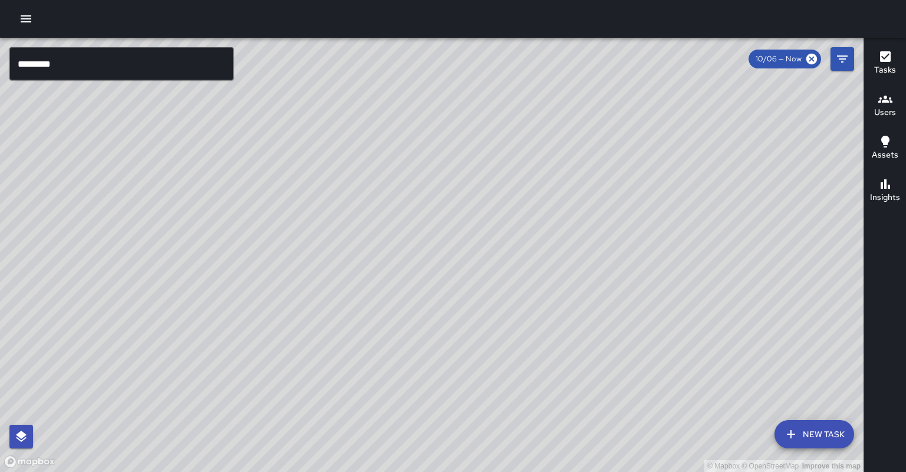
drag, startPoint x: 347, startPoint y: 261, endPoint x: 350, endPoint y: 305, distance: 44.4
click at [350, 304] on div "© Mapbox © OpenStreetMap Improve this map" at bounding box center [431, 255] width 863 height 434
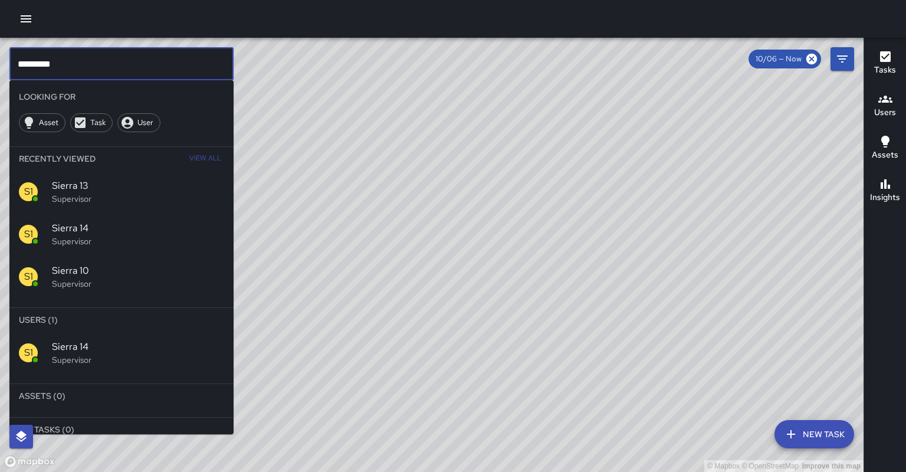
click at [74, 64] on input "*********" at bounding box center [121, 63] width 224 height 33
type input "*********"
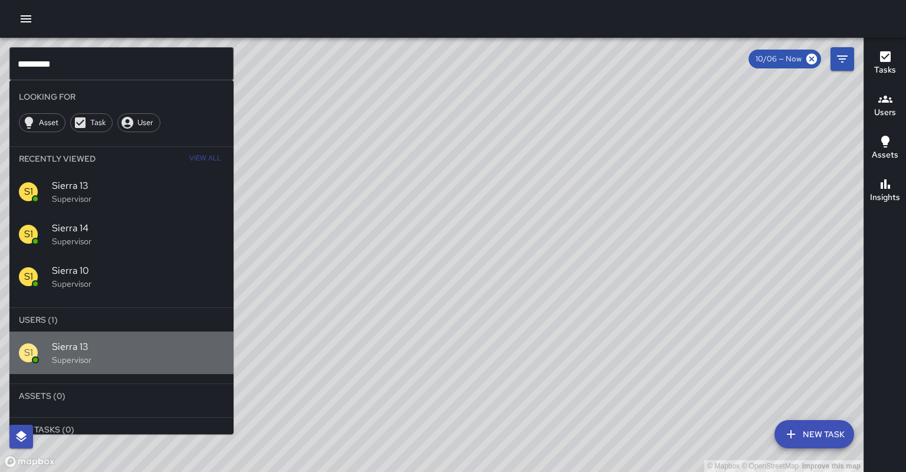
click at [92, 340] on span "Sierra 13" at bounding box center [138, 347] width 172 height 14
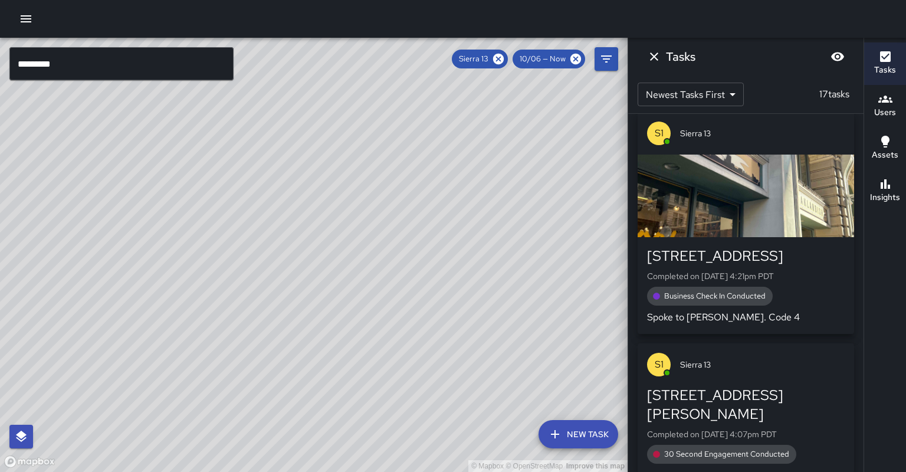
drag, startPoint x: 127, startPoint y: 304, endPoint x: 151, endPoint y: 281, distance: 32.9
click at [151, 281] on div "© Mapbox © OpenStreetMap Improve this map" at bounding box center [313, 255] width 627 height 434
drag, startPoint x: 314, startPoint y: 290, endPoint x: 288, endPoint y: 282, distance: 26.7
click at [288, 282] on div "© Mapbox © OpenStreetMap Improve this map" at bounding box center [313, 255] width 627 height 434
drag, startPoint x: 243, startPoint y: 294, endPoint x: 241, endPoint y: 328, distance: 33.7
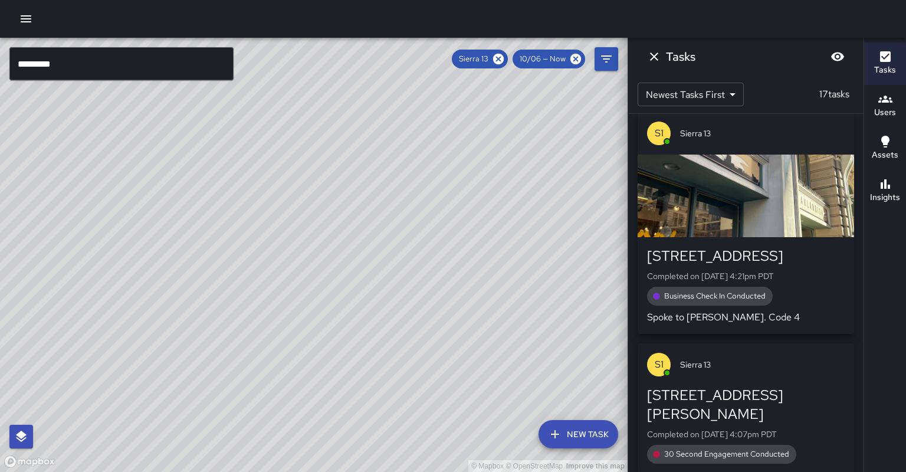
click at [240, 328] on div "© Mapbox © OpenStreetMap Improve this map" at bounding box center [313, 255] width 627 height 434
click at [505, 59] on icon at bounding box center [498, 58] width 13 height 13
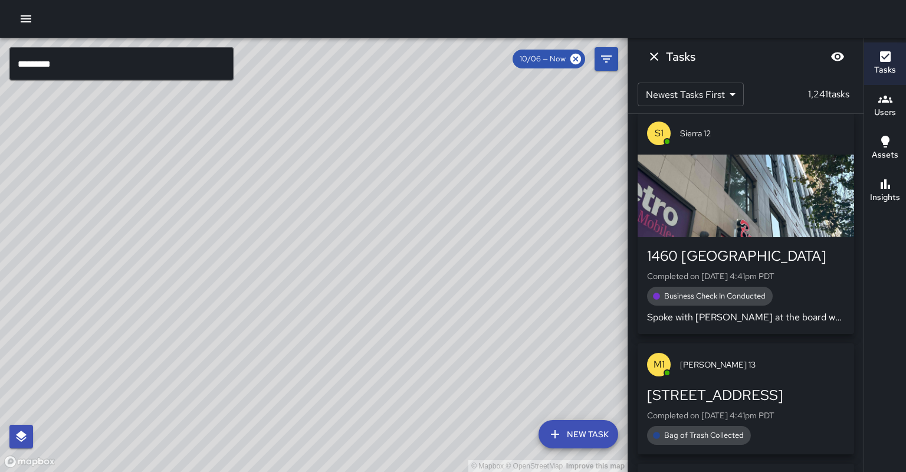
drag, startPoint x: 482, startPoint y: 209, endPoint x: 505, endPoint y: 215, distance: 23.7
click at [505, 215] on div "© Mapbox © OpenStreetMap Improve this map" at bounding box center [313, 255] width 627 height 434
drag, startPoint x: 208, startPoint y: 334, endPoint x: 272, endPoint y: 304, distance: 71.5
click at [274, 304] on div "© Mapbox © OpenStreetMap Improve this map" at bounding box center [313, 255] width 627 height 434
drag, startPoint x: 248, startPoint y: 293, endPoint x: 298, endPoint y: 270, distance: 55.1
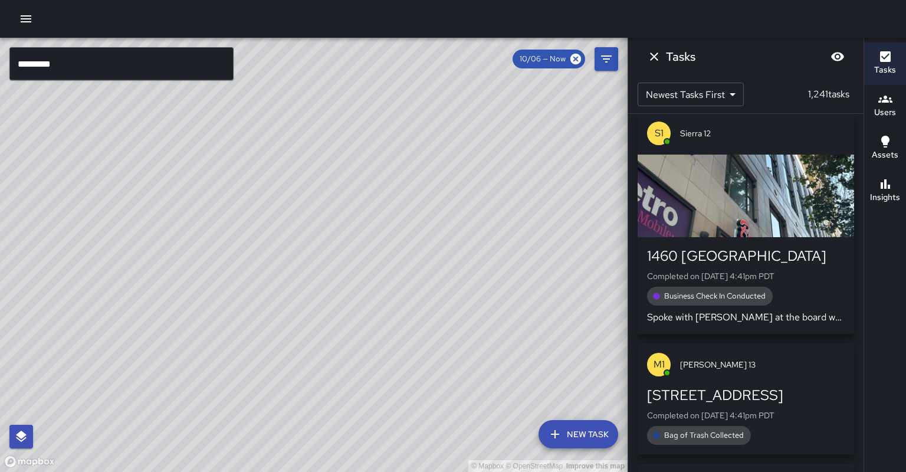
click at [298, 270] on div "© Mapbox © OpenStreetMap Improve this map" at bounding box center [313, 255] width 627 height 434
drag, startPoint x: 256, startPoint y: 363, endPoint x: 233, endPoint y: 387, distance: 33.4
click at [232, 389] on div "© Mapbox © OpenStreetMap Improve this map M3 Mike 3 363 13th Street Completed o…" at bounding box center [313, 255] width 627 height 434
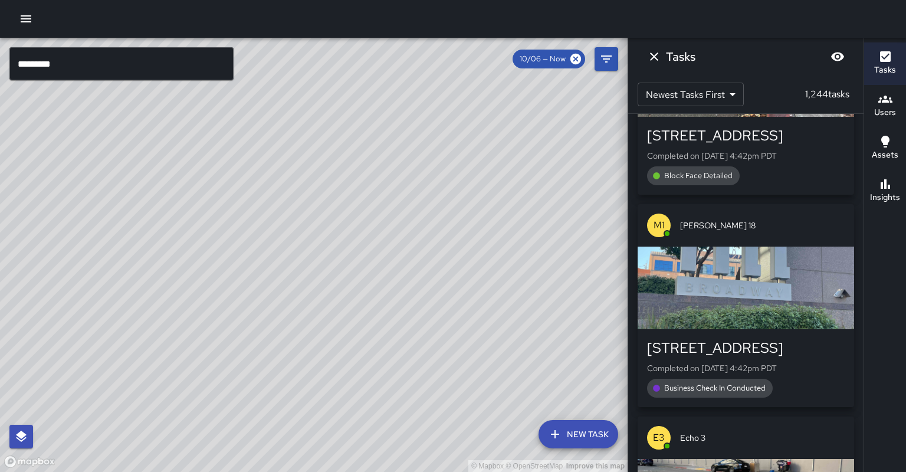
click at [83, 71] on input "*********" at bounding box center [121, 63] width 224 height 33
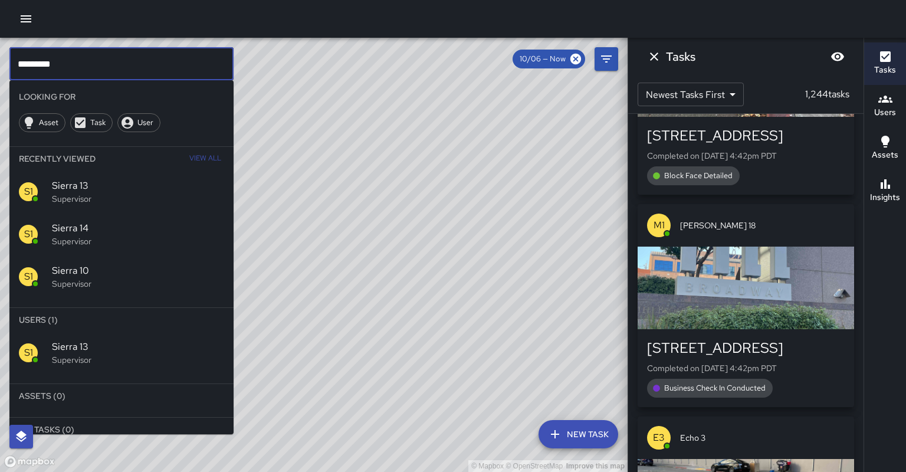
click at [87, 278] on p "Supervisor" at bounding box center [138, 284] width 172 height 12
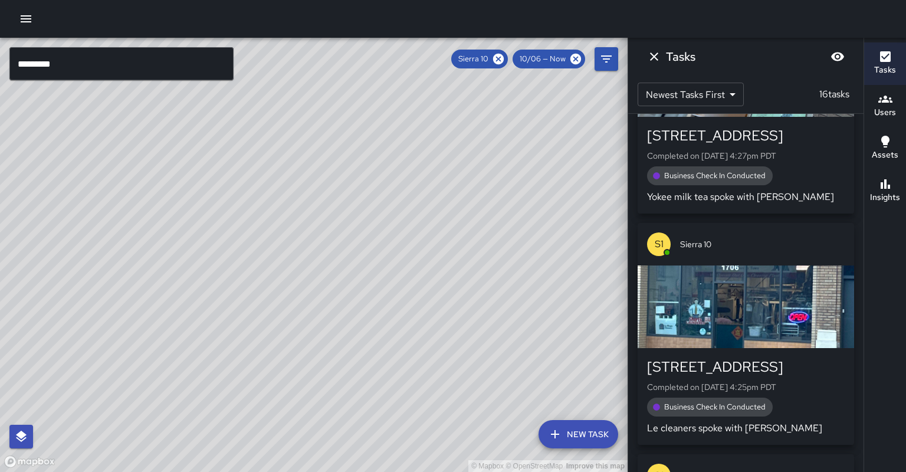
drag, startPoint x: 248, startPoint y: 239, endPoint x: 230, endPoint y: 278, distance: 43.3
click at [231, 278] on div "© Mapbox © OpenStreetMap Improve this map" at bounding box center [313, 255] width 627 height 434
drag, startPoint x: 264, startPoint y: 283, endPoint x: 262, endPoint y: 267, distance: 16.7
click at [262, 267] on div "© Mapbox © OpenStreetMap Improve this map" at bounding box center [313, 255] width 627 height 434
drag, startPoint x: 382, startPoint y: 108, endPoint x: 361, endPoint y: 163, distance: 58.6
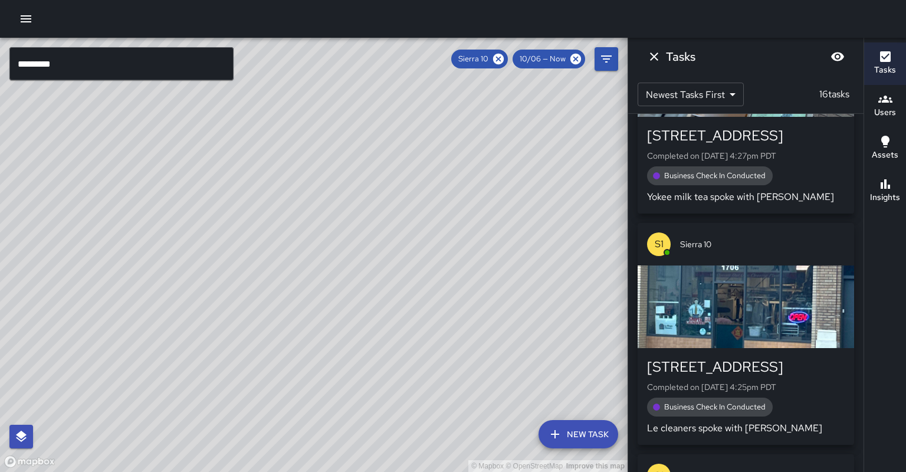
click at [361, 163] on div "© Mapbox © OpenStreetMap Improve this map" at bounding box center [313, 255] width 627 height 434
click at [885, 192] on button "Insights" at bounding box center [885, 191] width 42 height 42
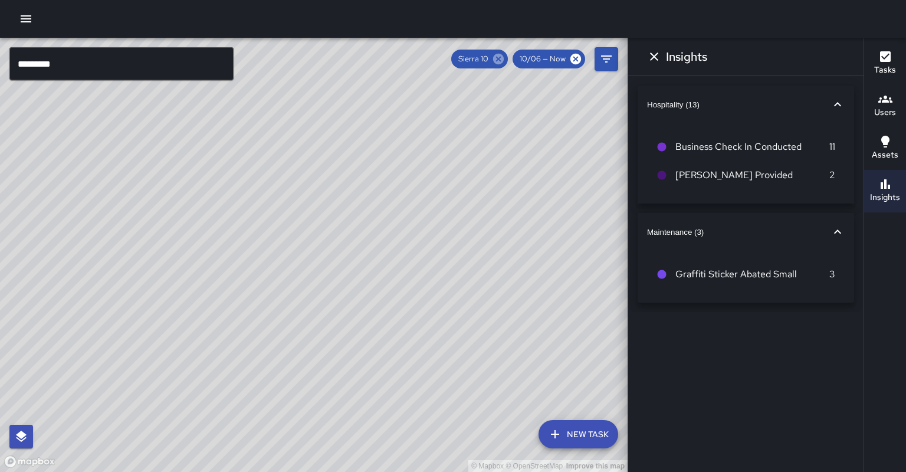
click at [504, 61] on icon at bounding box center [498, 59] width 11 height 11
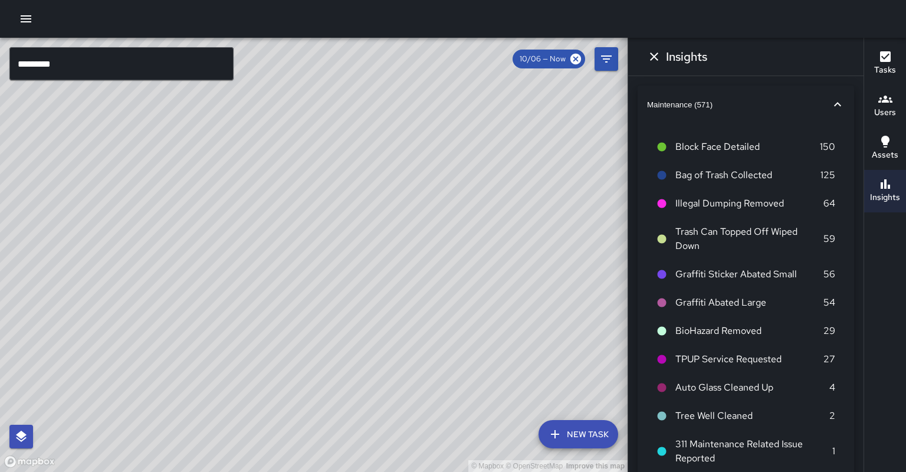
drag, startPoint x: 432, startPoint y: 231, endPoint x: 459, endPoint y: 234, distance: 26.8
click at [458, 234] on div "© Mapbox © OpenStreetMap Improve this map" at bounding box center [313, 255] width 627 height 434
drag, startPoint x: 407, startPoint y: 248, endPoint x: 492, endPoint y: 221, distance: 89.1
click at [492, 221] on div "© Mapbox © OpenStreetMap Improve this map" at bounding box center [313, 255] width 627 height 434
drag, startPoint x: 490, startPoint y: 221, endPoint x: 294, endPoint y: 196, distance: 197.4
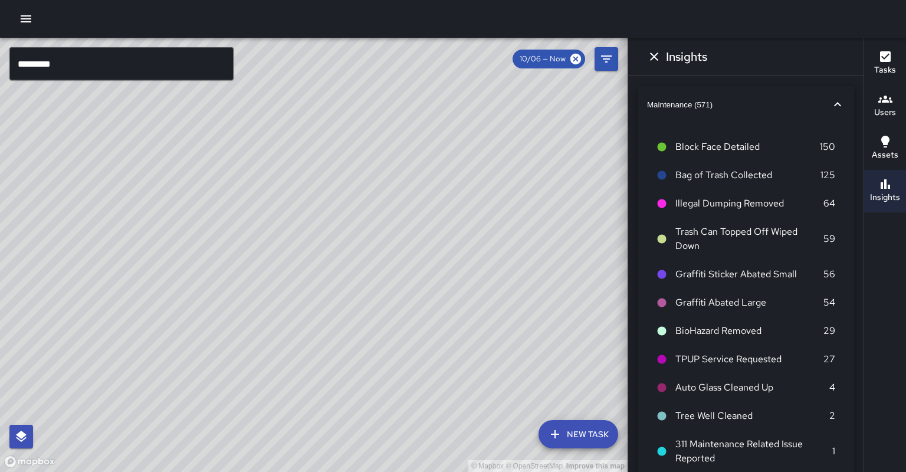
click at [447, 233] on div "© Mapbox © OpenStreetMap Improve this map" at bounding box center [313, 255] width 627 height 434
click at [645, 60] on button "Dismiss" at bounding box center [654, 57] width 24 height 24
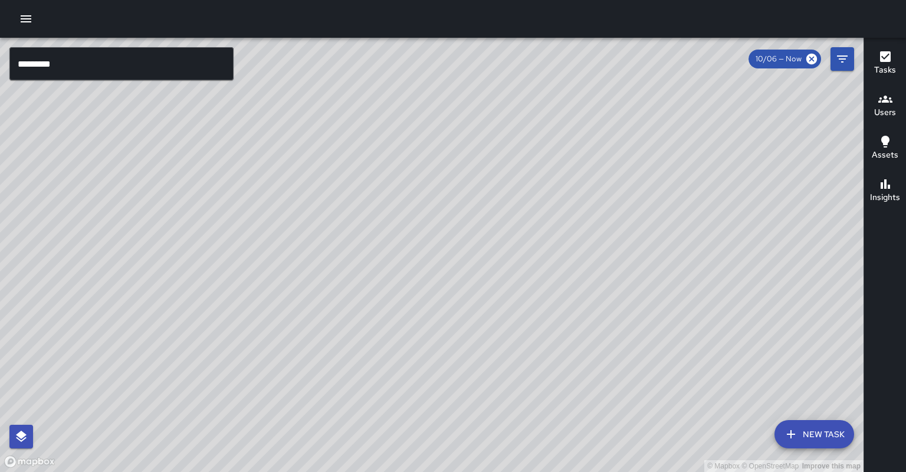
drag, startPoint x: 604, startPoint y: 146, endPoint x: 545, endPoint y: 127, distance: 62.7
click at [546, 127] on div "© Mapbox © OpenStreetMap Improve this map" at bounding box center [431, 255] width 863 height 434
